Goal: Information Seeking & Learning: Learn about a topic

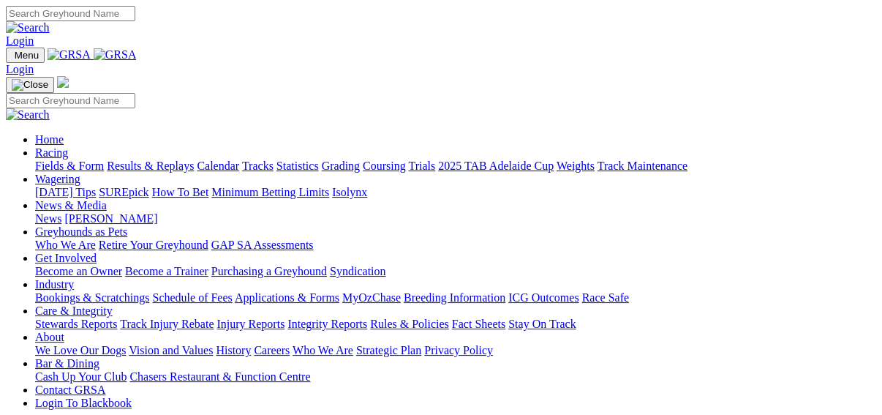
click at [166, 159] on link "Results & Replays" at bounding box center [150, 165] width 87 height 12
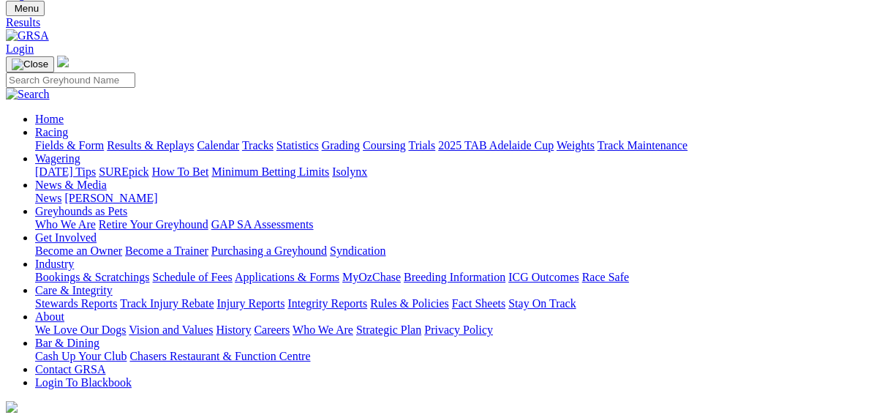
scroll to position [117, 0]
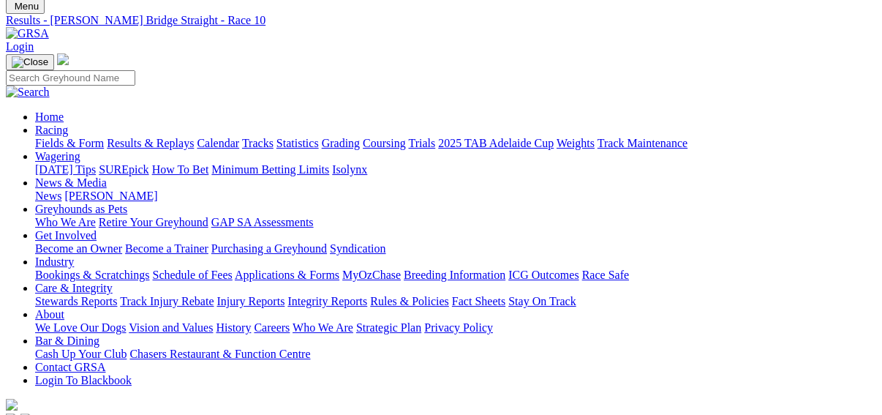
scroll to position [176, 0]
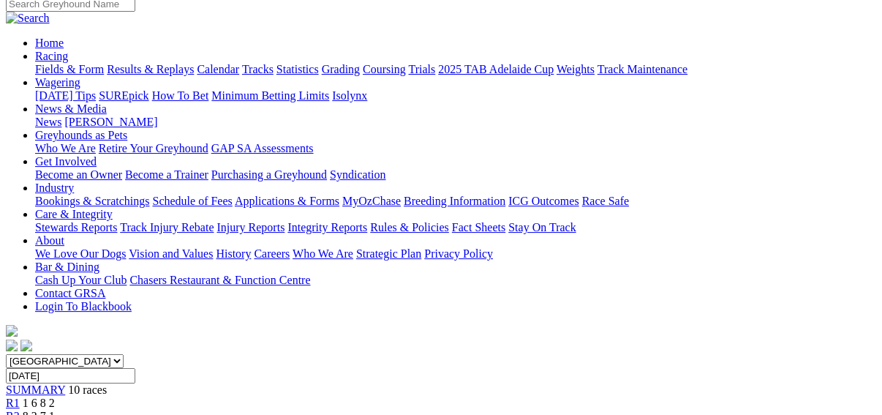
scroll to position [117, 0]
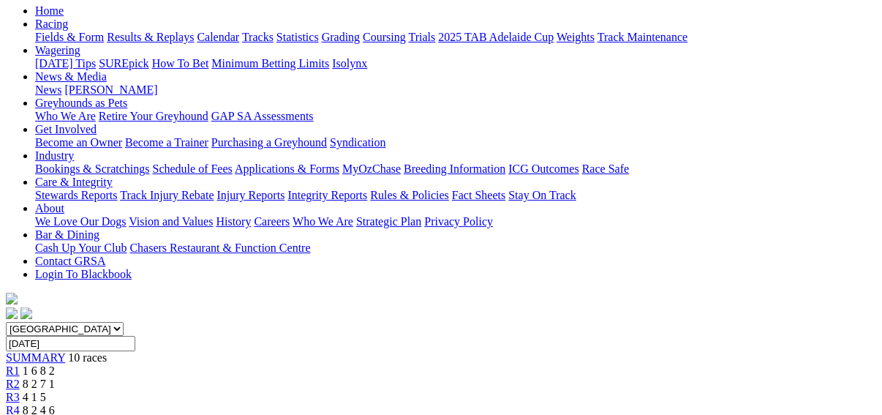
scroll to position [176, 0]
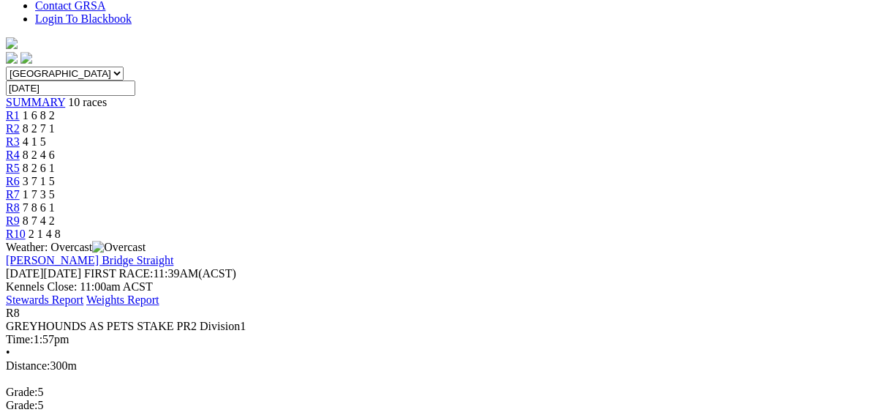
scroll to position [410, 0]
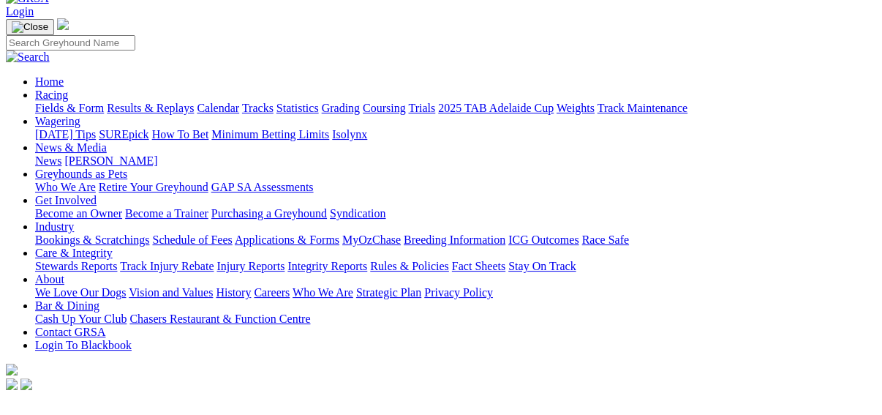
scroll to position [59, 0]
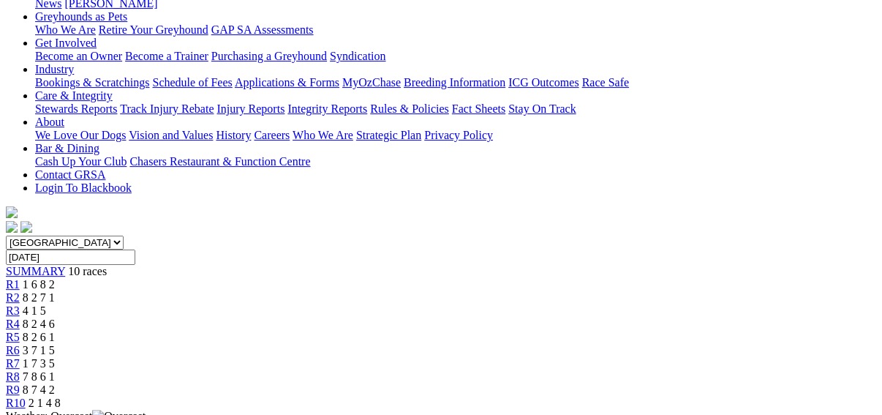
scroll to position [293, 0]
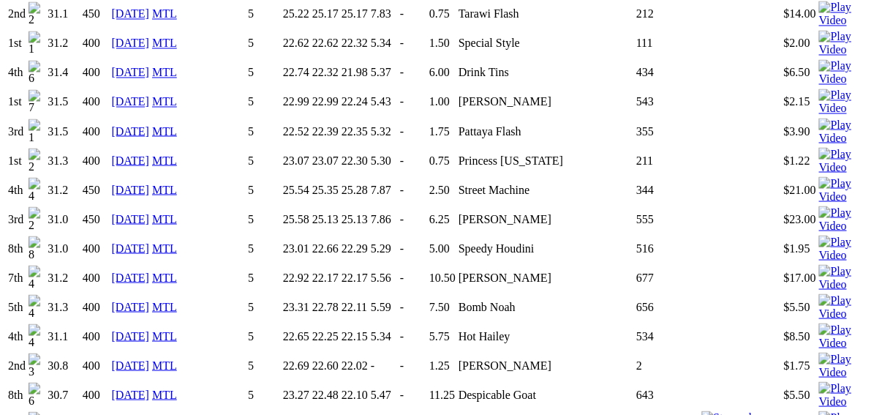
scroll to position [1521, 0]
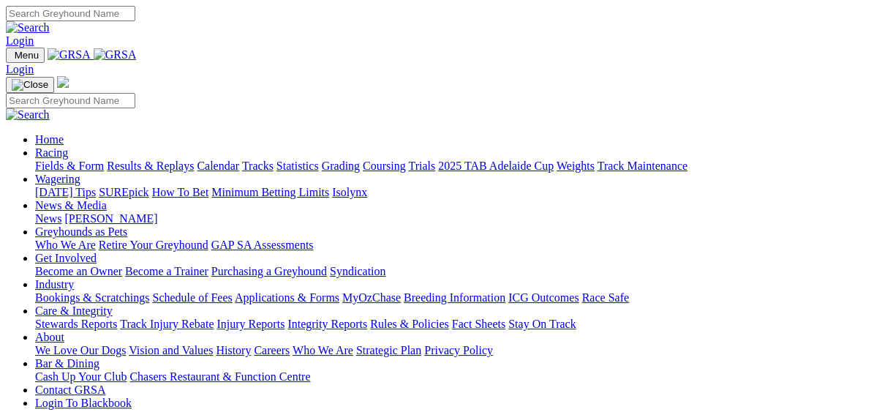
click at [35, 159] on link "Fields & Form" at bounding box center [69, 165] width 69 height 12
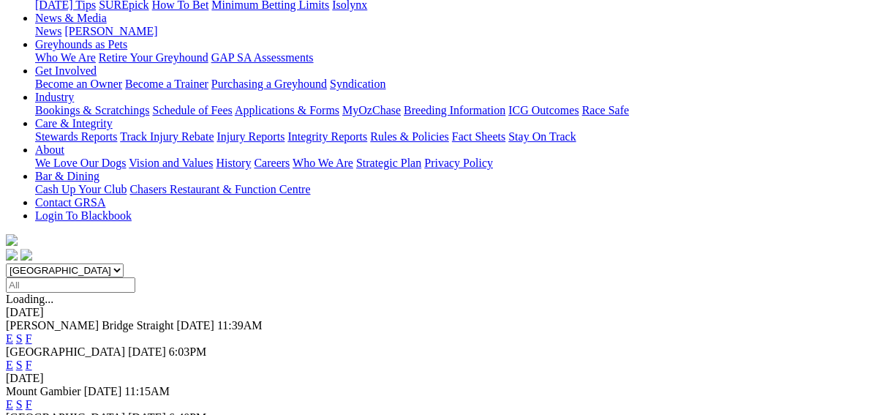
scroll to position [234, 0]
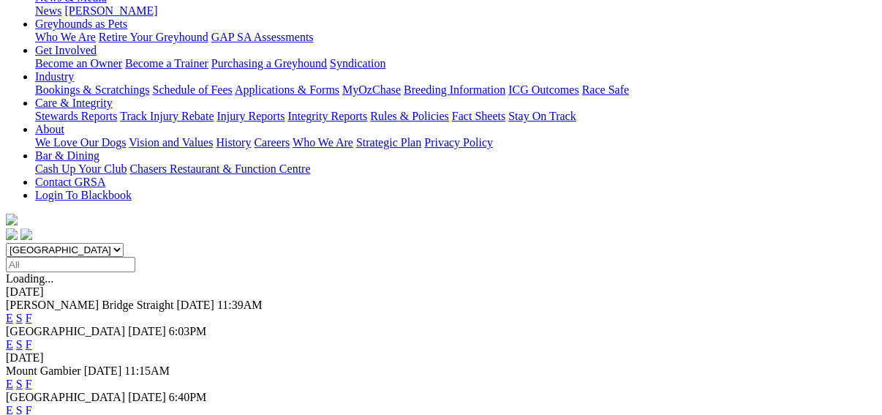
click at [32, 404] on link "F" at bounding box center [29, 410] width 7 height 12
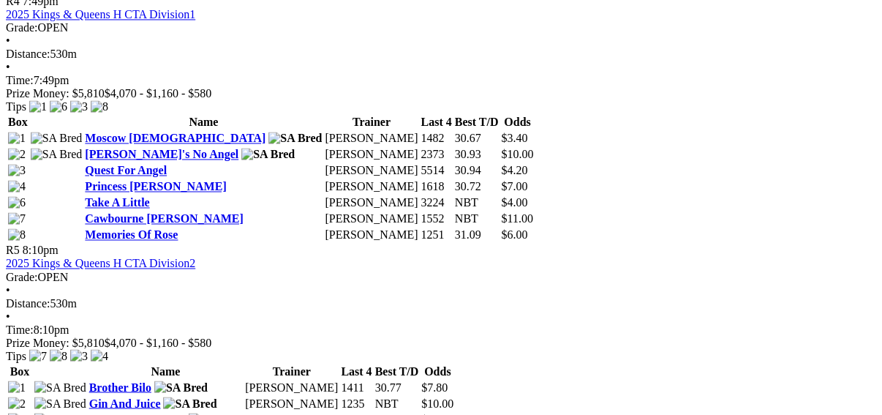
scroll to position [1580, 0]
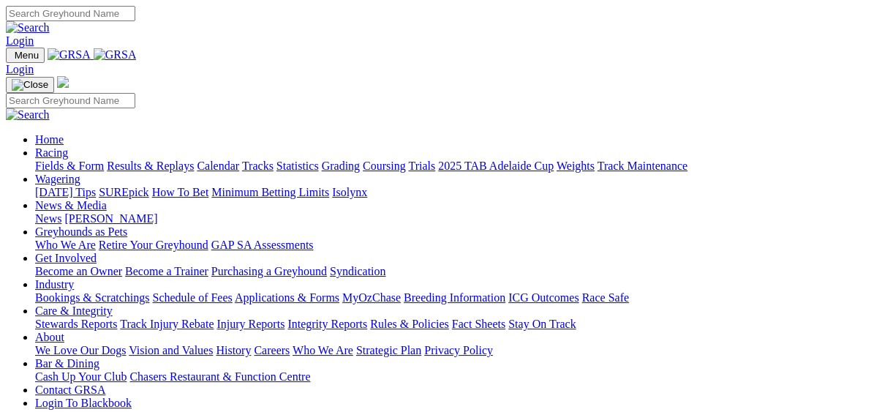
drag, startPoint x: 0, startPoint y: 0, endPoint x: 240, endPoint y: 55, distance: 246.1
click at [68, 146] on link "Racing" at bounding box center [51, 152] width 33 height 12
click at [42, 159] on link "Fields & Form" at bounding box center [69, 165] width 69 height 12
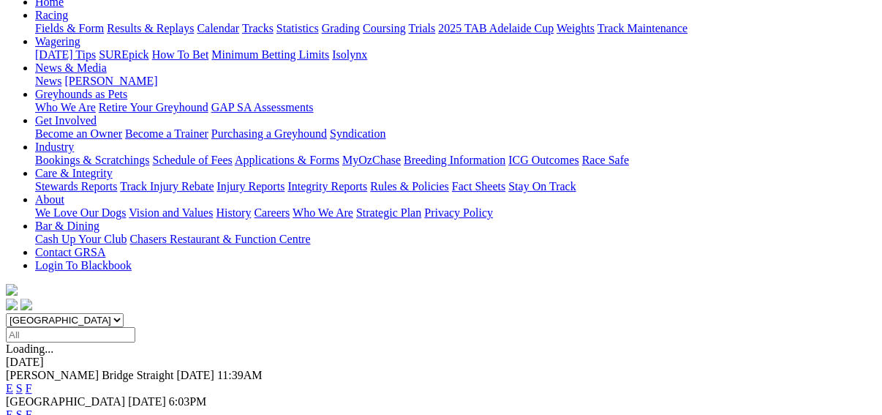
scroll to position [234, 0]
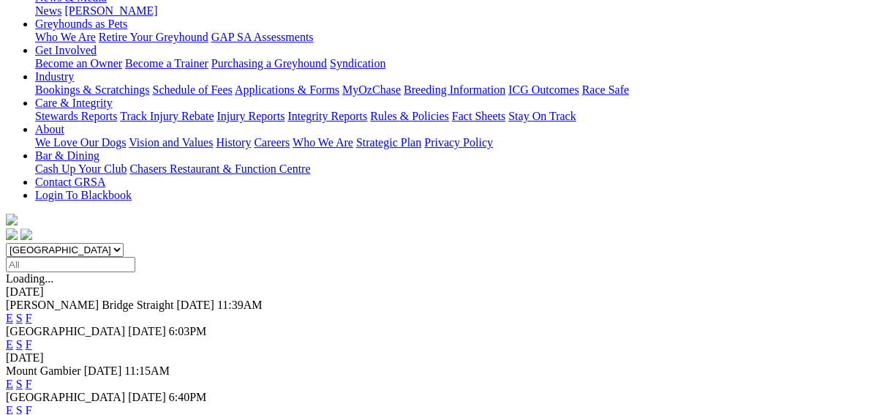
click at [32, 404] on link "F" at bounding box center [29, 410] width 7 height 12
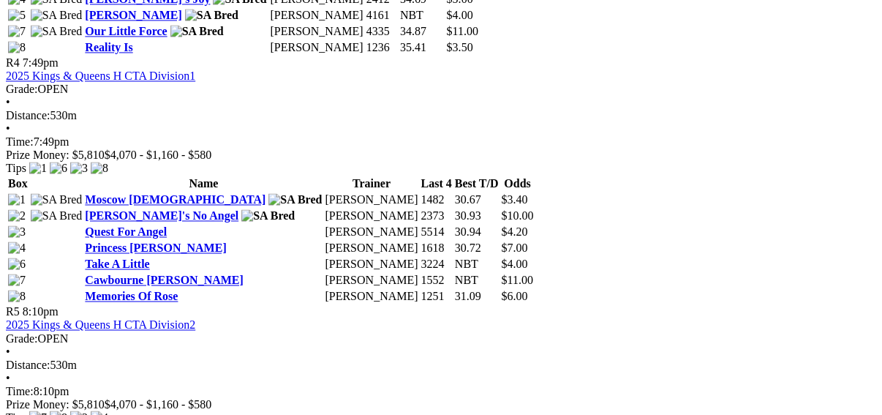
scroll to position [1346, 0]
